Goal: Task Accomplishment & Management: Manage account settings

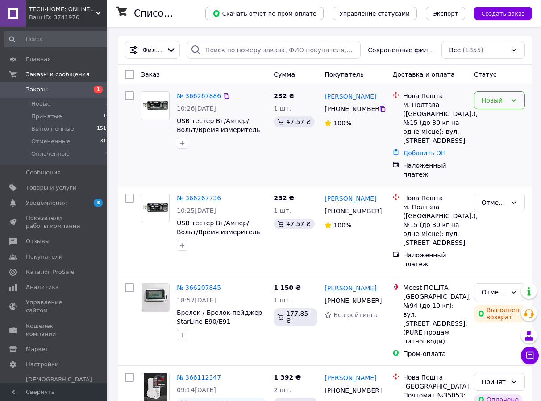
click at [496, 105] on div "Новый" at bounding box center [493, 100] width 25 height 10
click at [491, 125] on li "Принят" at bounding box center [499, 120] width 50 height 16
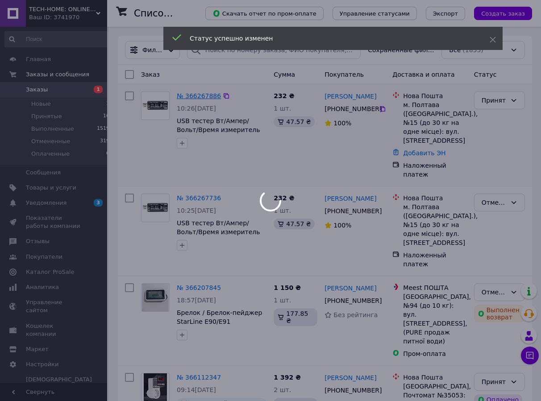
click at [195, 96] on div at bounding box center [270, 200] width 541 height 401
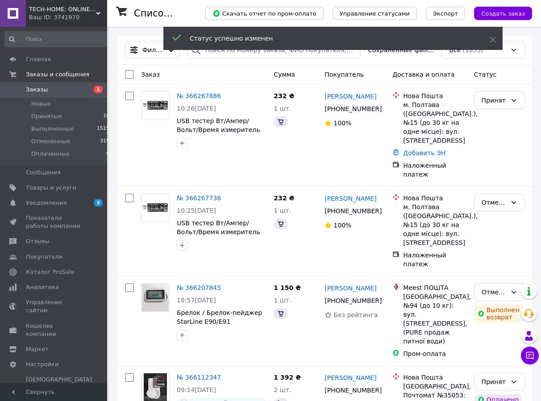
click at [203, 97] on link "№ 366267886" at bounding box center [199, 95] width 44 height 7
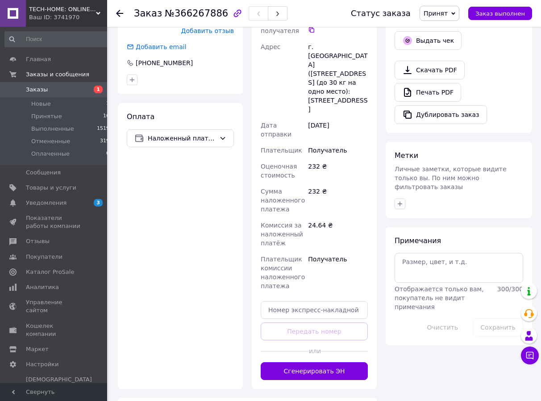
scroll to position [318, 0]
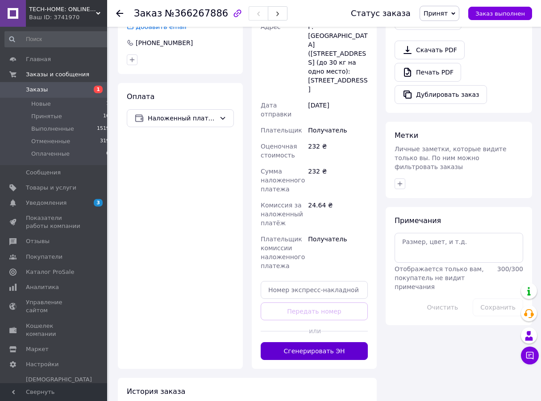
click at [321, 342] on button "Сгенерировать ЭН" at bounding box center [313, 351] width 107 height 18
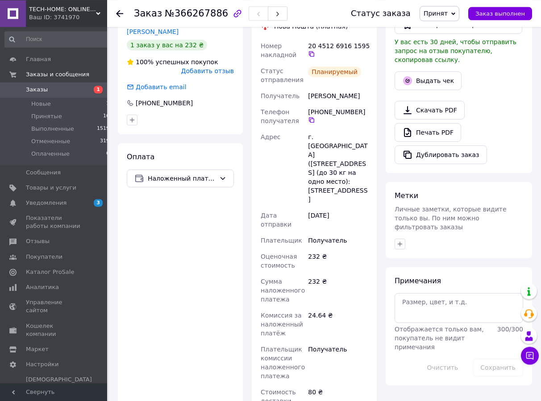
scroll to position [227, 0]
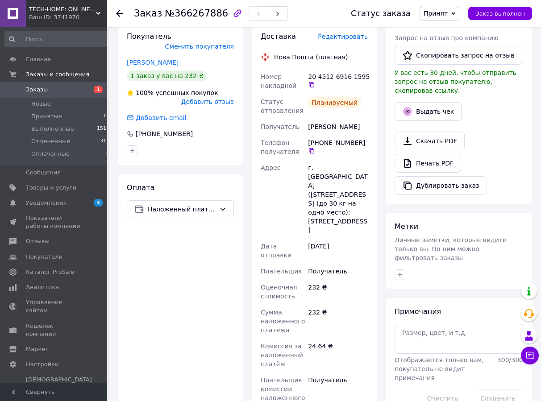
click at [342, 76] on div "20 4512 6916 1595" at bounding box center [338, 80] width 60 height 16
click at [311, 86] on icon at bounding box center [311, 84] width 7 height 7
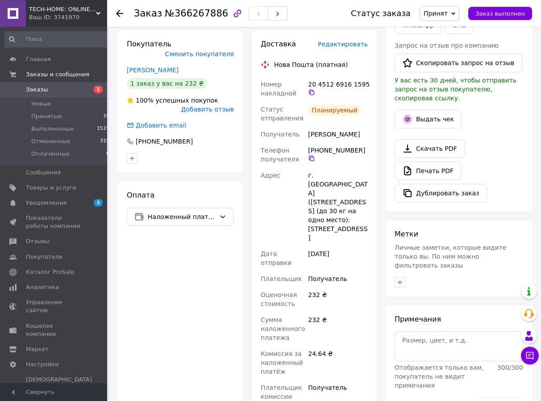
scroll to position [273, 0]
